Goal: Task Accomplishment & Management: Manage account settings

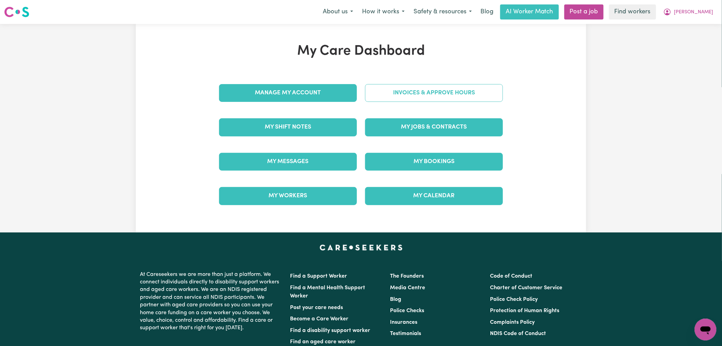
click at [405, 102] on link "Invoices & Approve Hours" at bounding box center [434, 93] width 138 height 18
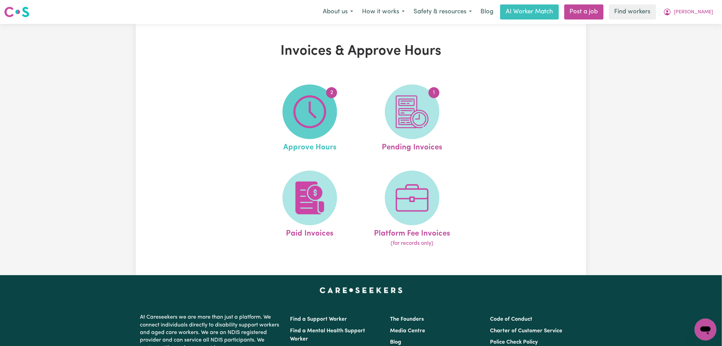
click at [323, 118] on img at bounding box center [310, 111] width 33 height 33
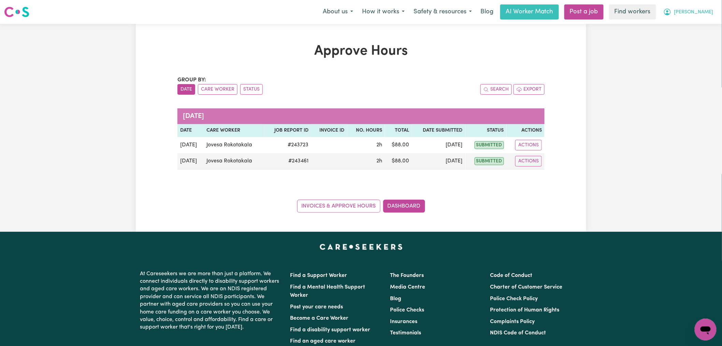
click at [701, 13] on span "[PERSON_NAME]" at bounding box center [694, 13] width 39 height 8
click at [699, 27] on link "My Dashboard" at bounding box center [691, 26] width 54 height 13
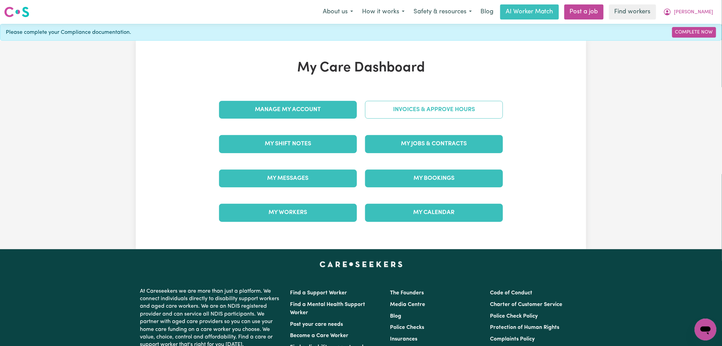
click at [462, 108] on link "Invoices & Approve Hours" at bounding box center [434, 110] width 138 height 18
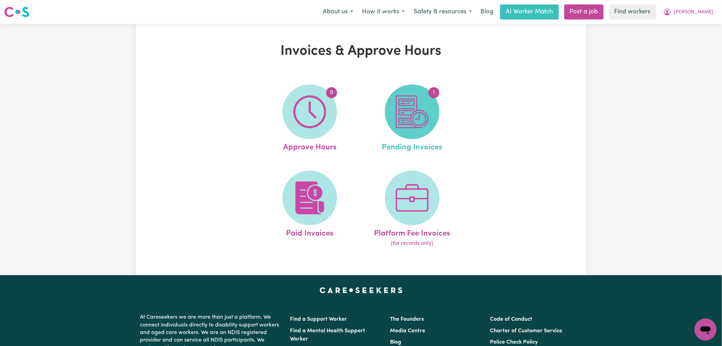
click at [424, 121] on img at bounding box center [412, 111] width 33 height 33
